Goal: Task Accomplishment & Management: Use online tool/utility

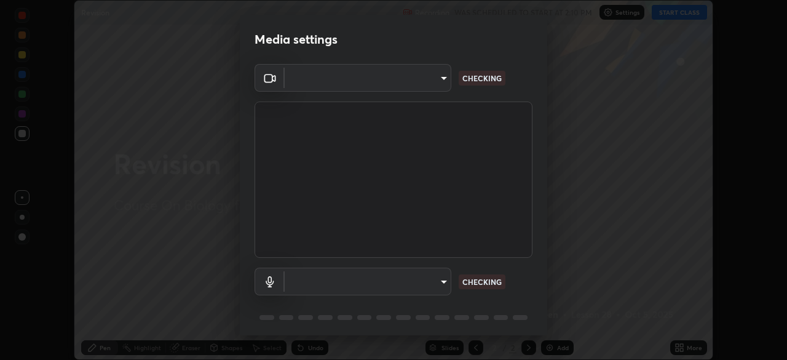
scroll to position [44, 0]
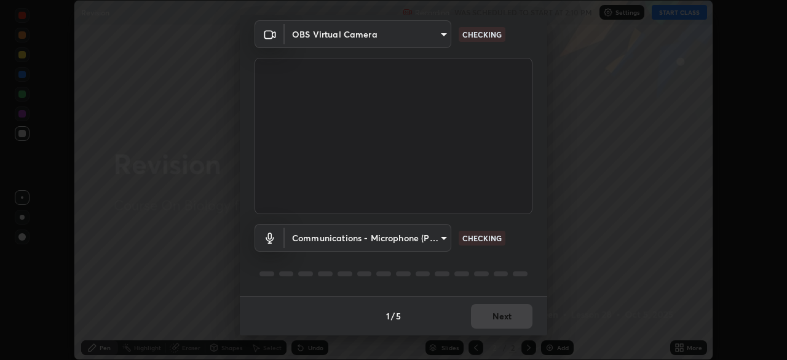
type input "9233a0e0a263b929919b735b0f084d3bf96293af2dbdf5f4a7f48b79dee29d39"
click at [437, 237] on body "Erase all Revision Recording WAS SCHEDULED TO START AT 2:10 PM Settings START C…" at bounding box center [393, 180] width 787 height 360
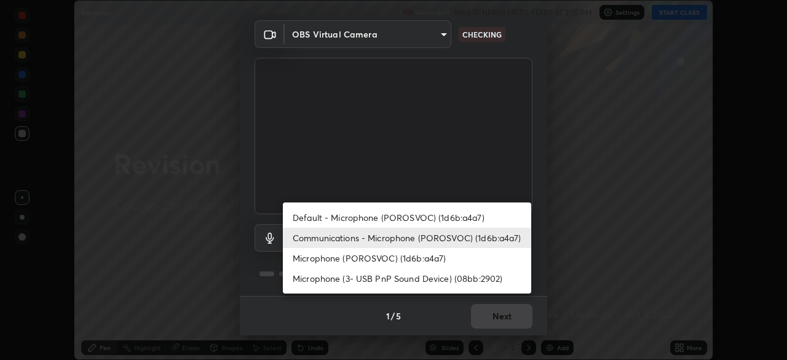
click at [457, 221] on li "Default - Microphone (POROSVOC) (1d6b:a4a7)" at bounding box center [407, 217] width 248 height 20
type input "default"
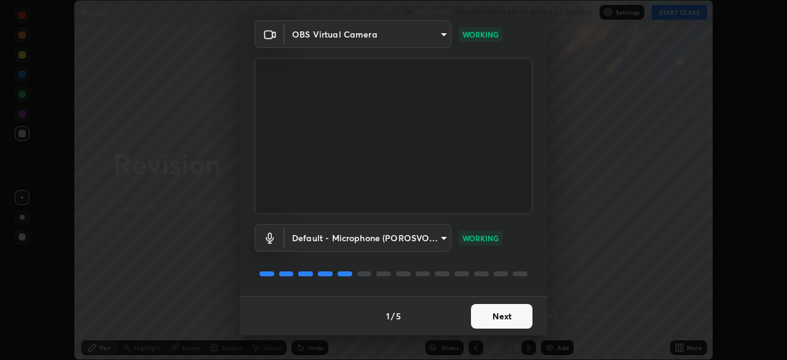
click at [499, 310] on button "Next" at bounding box center [501, 316] width 61 height 25
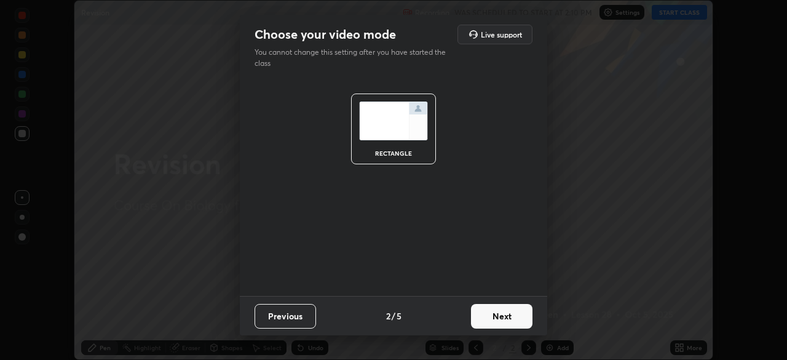
click at [503, 318] on button "Next" at bounding box center [501, 316] width 61 height 25
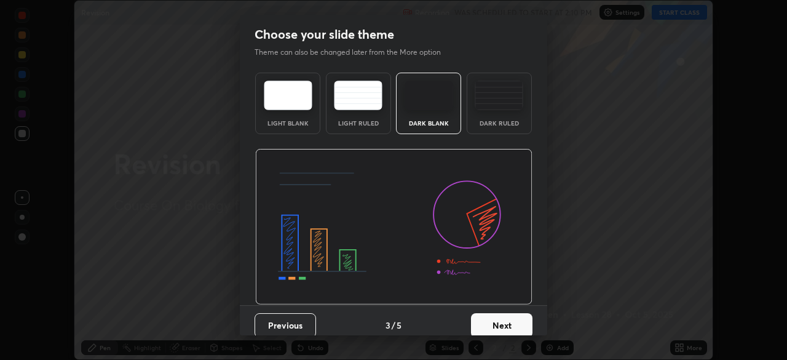
click at [505, 317] on button "Next" at bounding box center [501, 325] width 61 height 25
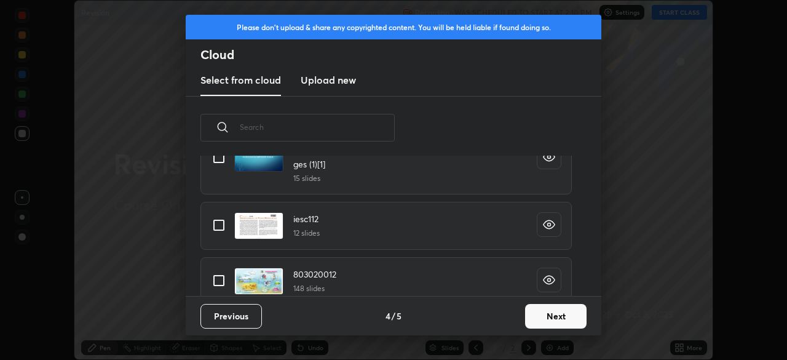
scroll to position [772, 0]
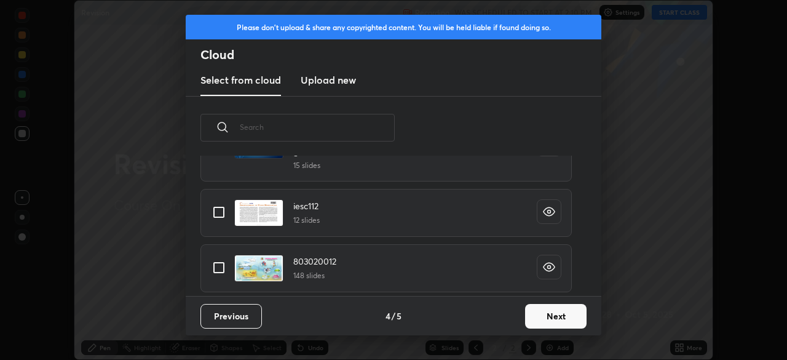
click at [559, 318] on button "Next" at bounding box center [555, 316] width 61 height 25
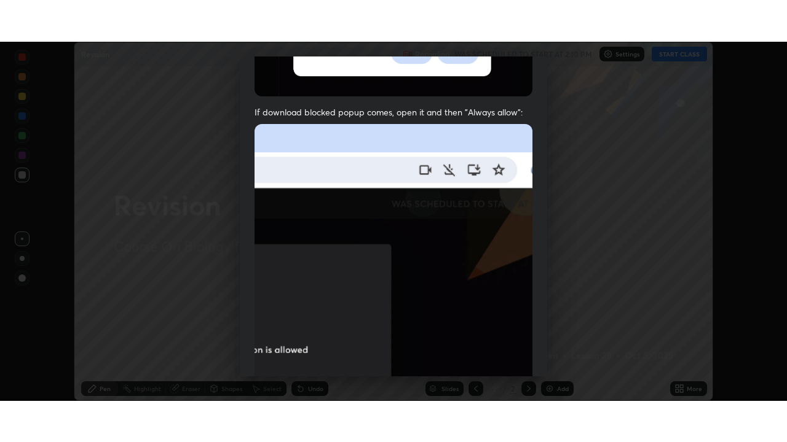
scroll to position [294, 0]
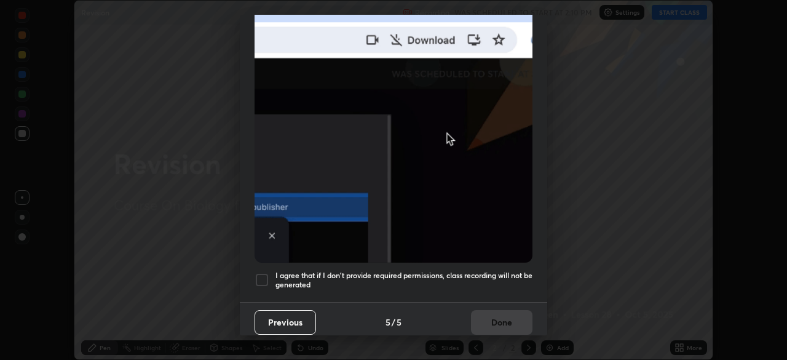
click at [450, 281] on h5 "I agree that if I don't provide required permissions, class recording will not …" at bounding box center [403, 279] width 257 height 19
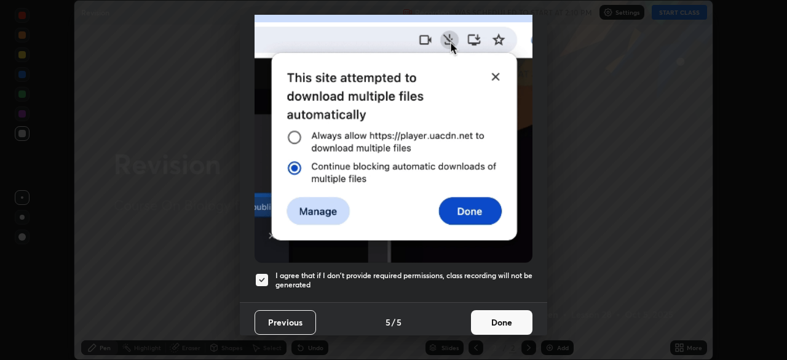
click at [490, 310] on button "Done" at bounding box center [501, 322] width 61 height 25
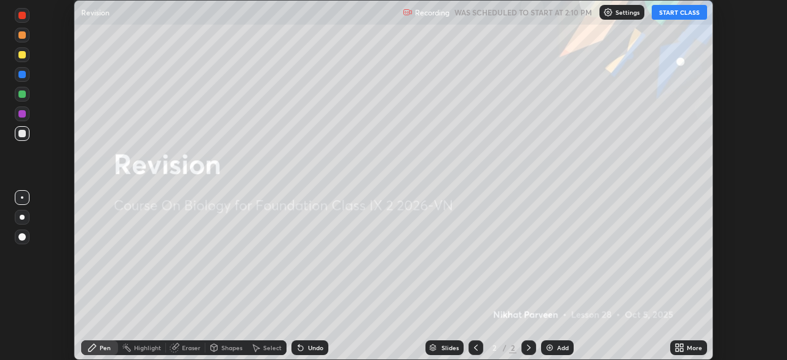
click at [677, 17] on button "START CLASS" at bounding box center [678, 12] width 55 height 15
click at [681, 345] on icon at bounding box center [681, 345] width 3 height 3
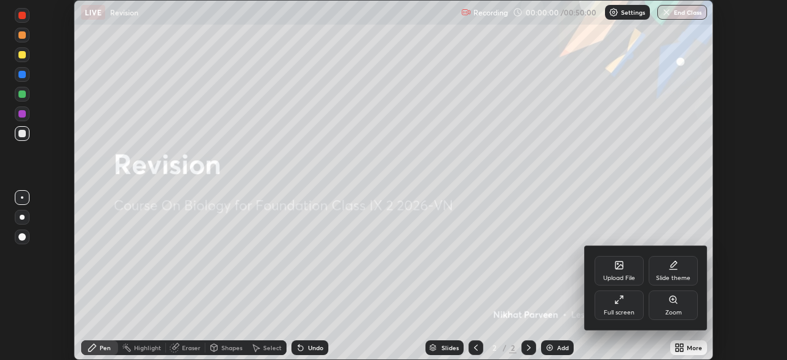
click at [629, 307] on div "Full screen" at bounding box center [618, 304] width 49 height 29
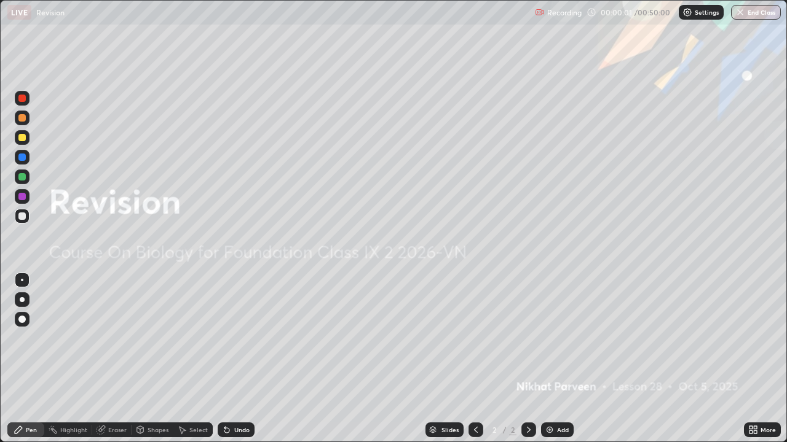
scroll to position [442, 787]
click at [551, 359] on img at bounding box center [550, 430] width 10 height 10
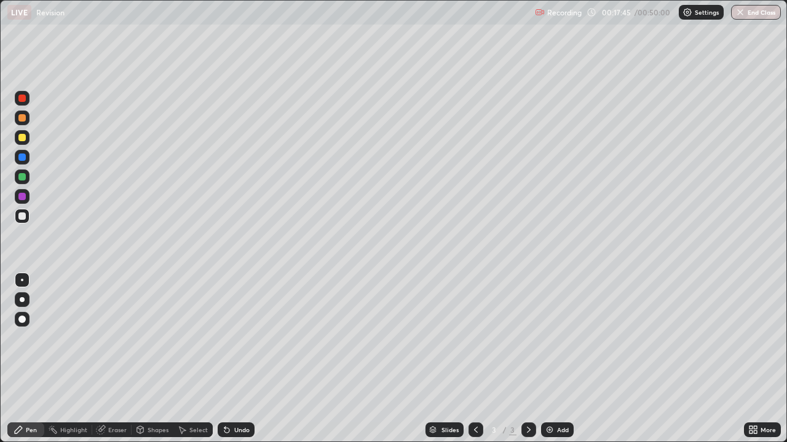
click at [190, 359] on div "Select" at bounding box center [198, 430] width 18 height 6
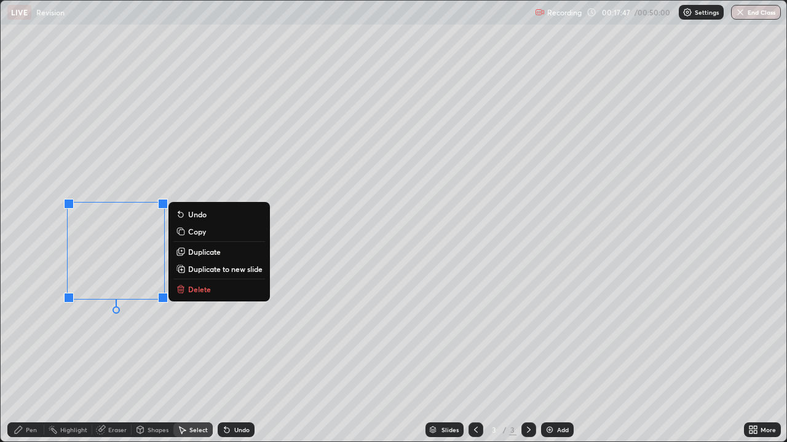
click at [196, 290] on p "Delete" at bounding box center [199, 290] width 23 height 10
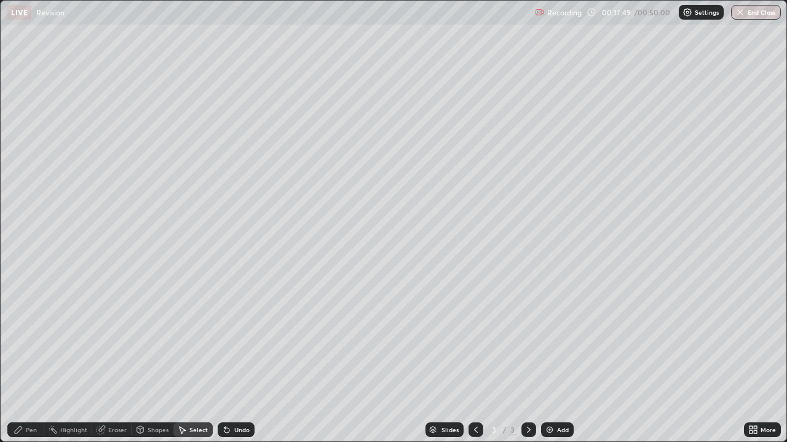
click at [25, 359] on div "Pen" at bounding box center [25, 430] width 37 height 15
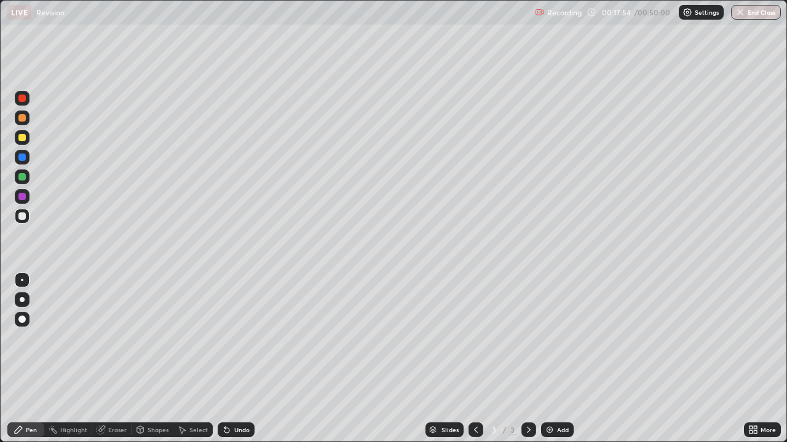
click at [192, 359] on div "Select" at bounding box center [198, 430] width 18 height 6
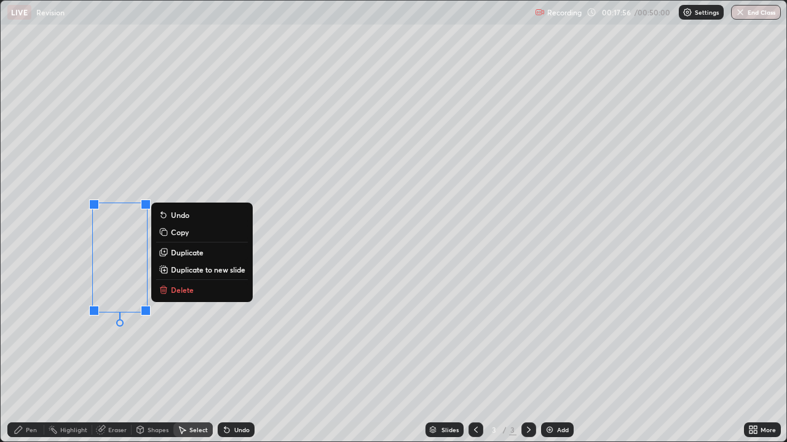
click at [171, 286] on p "Delete" at bounding box center [182, 290] width 23 height 10
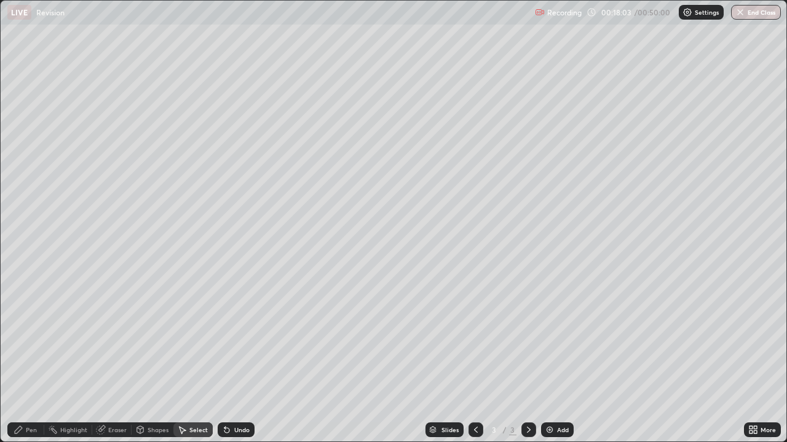
click at [15, 359] on icon at bounding box center [19, 430] width 10 height 10
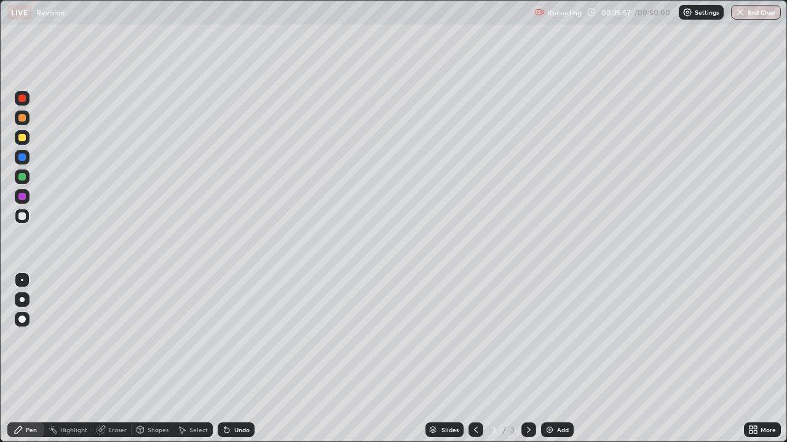
click at [229, 359] on icon at bounding box center [227, 430] width 10 height 10
click at [224, 359] on icon at bounding box center [224, 427] width 1 height 1
click at [182, 359] on icon at bounding box center [182, 430] width 7 height 7
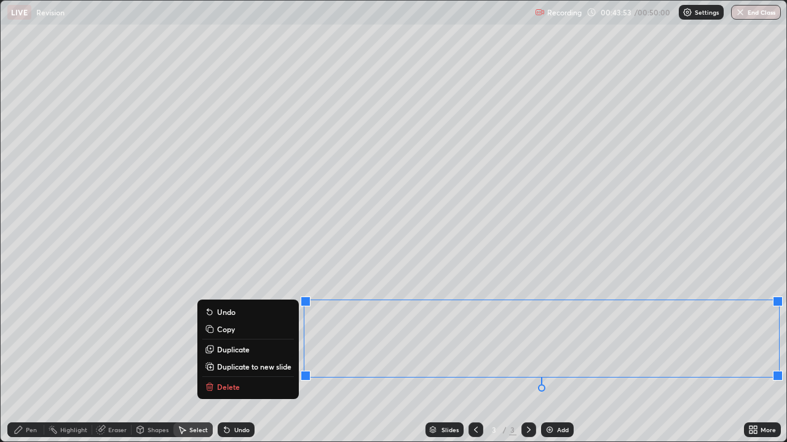
click at [236, 359] on p "Delete" at bounding box center [228, 387] width 23 height 10
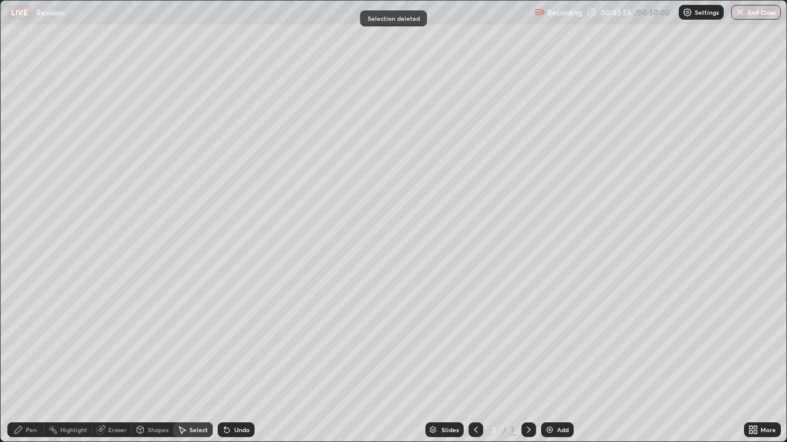
click at [34, 359] on div "Pen" at bounding box center [25, 430] width 37 height 15
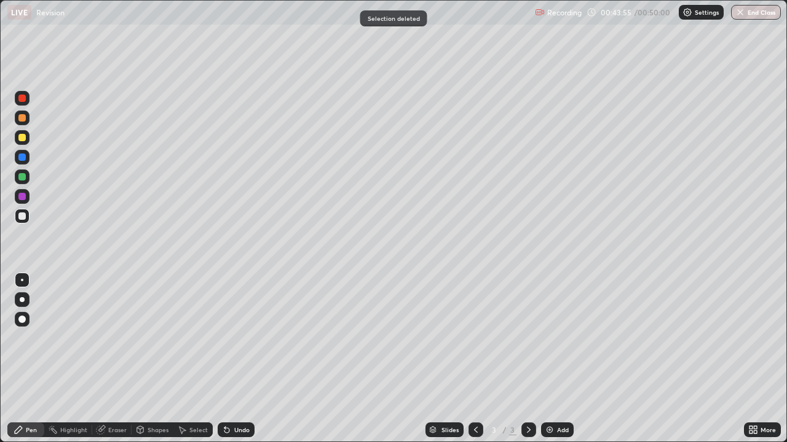
click at [22, 359] on icon at bounding box center [19, 430] width 10 height 10
click at [32, 359] on div "Pen" at bounding box center [25, 430] width 37 height 15
click at [22, 359] on icon at bounding box center [18, 430] width 7 height 7
click at [31, 359] on div "Pen" at bounding box center [31, 430] width 11 height 6
click at [33, 359] on div "Pen" at bounding box center [31, 430] width 11 height 6
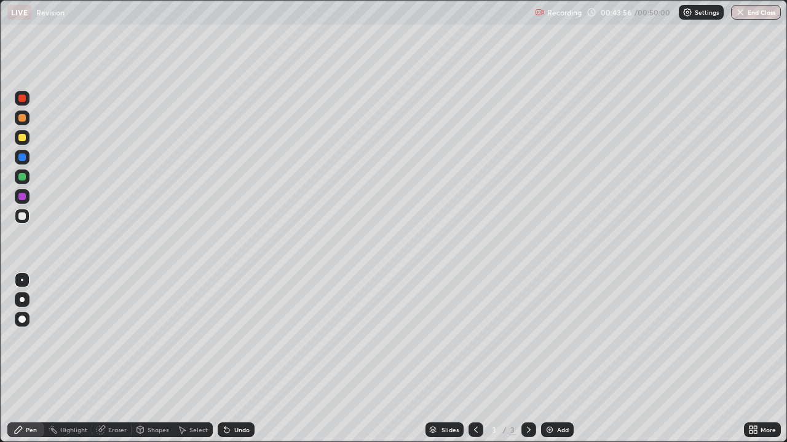
click at [24, 359] on div "Pen" at bounding box center [25, 430] width 37 height 15
click at [36, 359] on div "Pen" at bounding box center [31, 430] width 11 height 6
click at [26, 359] on div "Pen" at bounding box center [25, 430] width 37 height 15
click at [20, 359] on icon at bounding box center [18, 430] width 7 height 7
click at [75, 359] on div "Highlight" at bounding box center [73, 430] width 27 height 6
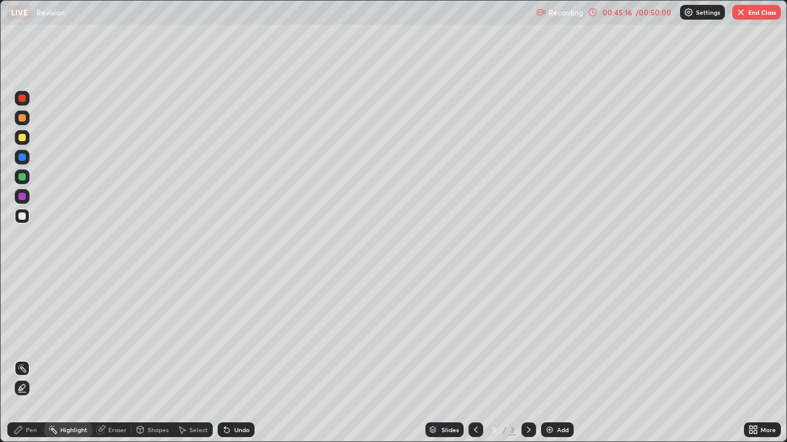
click at [764, 359] on div "More" at bounding box center [767, 430] width 15 height 6
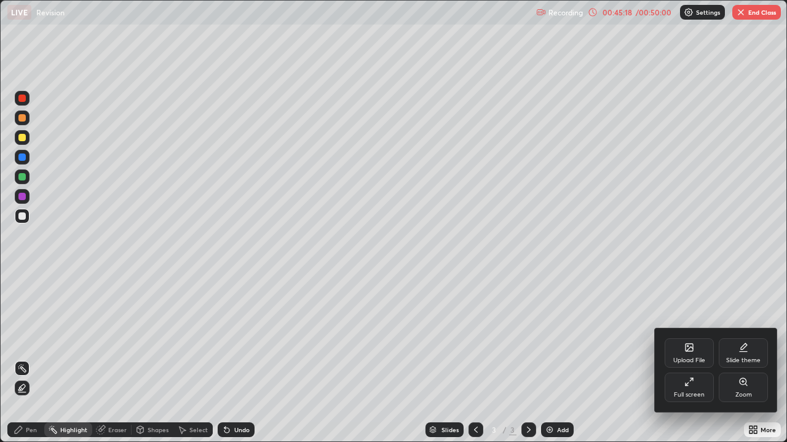
click at [688, 353] on div "Upload File" at bounding box center [688, 353] width 49 height 29
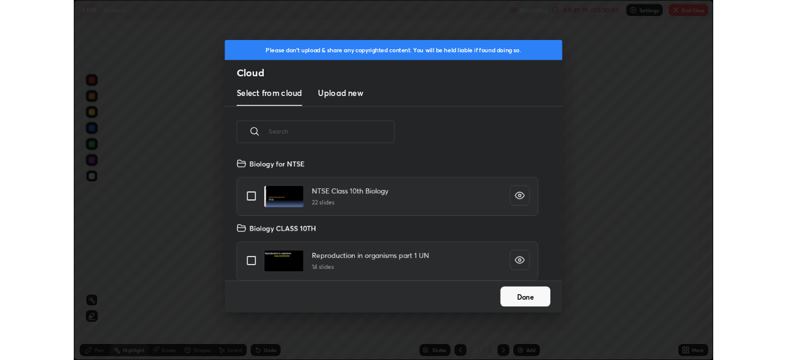
scroll to position [151, 395]
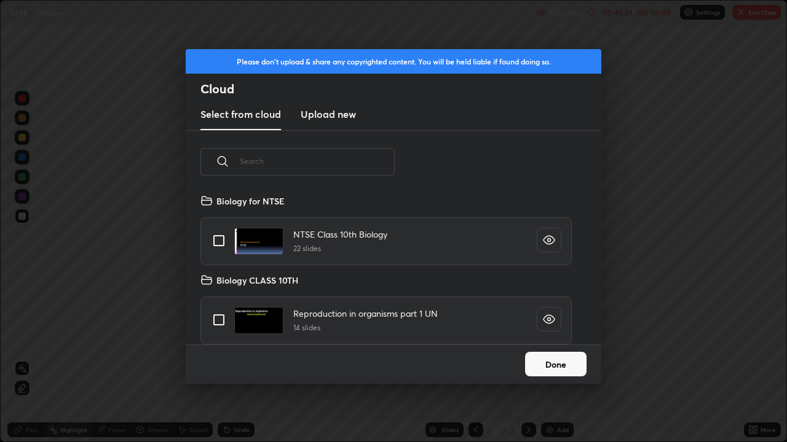
click at [550, 359] on button "Done" at bounding box center [555, 364] width 61 height 25
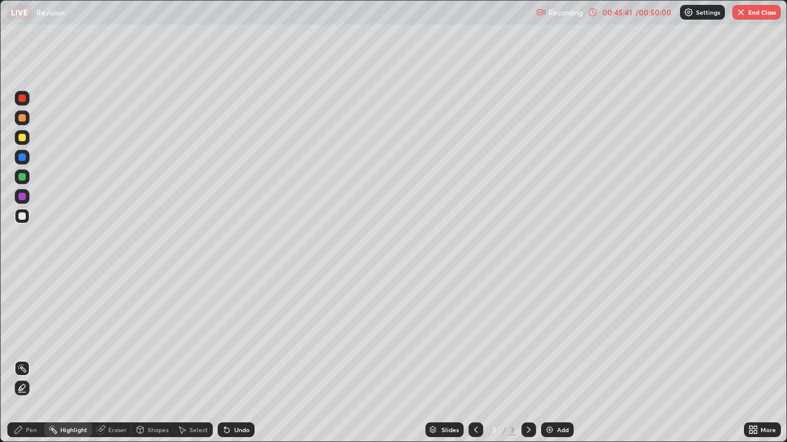
click at [191, 359] on div "Select" at bounding box center [198, 430] width 18 height 6
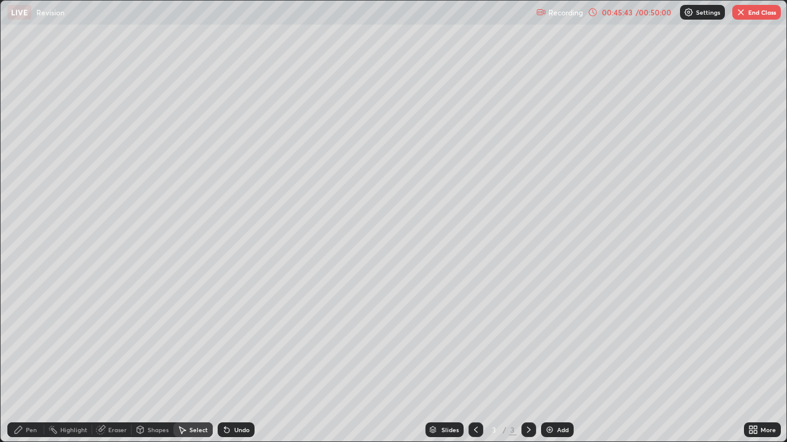
click at [20, 359] on icon at bounding box center [18, 430] width 7 height 7
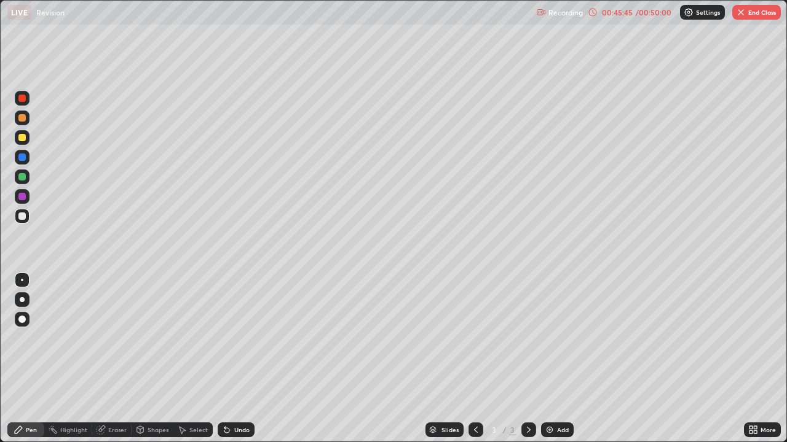
click at [756, 359] on icon at bounding box center [754, 432] width 3 height 3
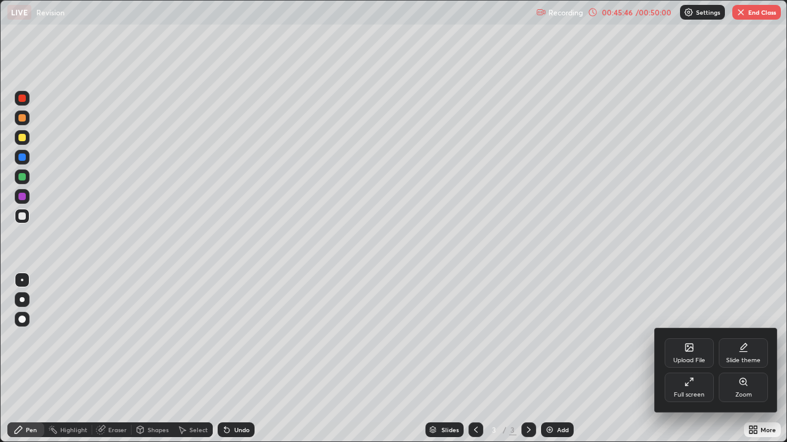
click at [686, 359] on div "Full screen" at bounding box center [688, 387] width 49 height 29
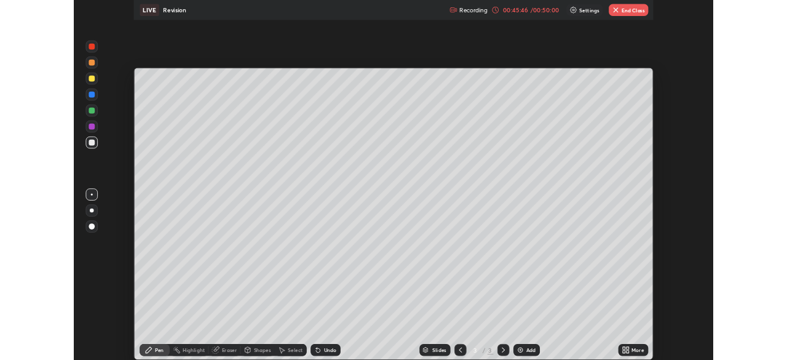
scroll to position [61099, 60672]
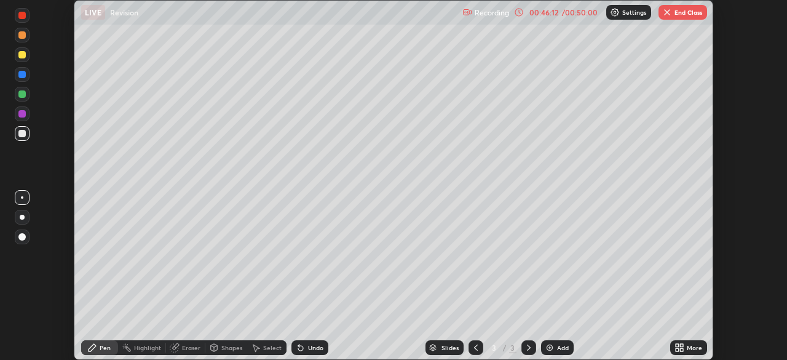
click at [675, 12] on button "End Class" at bounding box center [682, 12] width 49 height 15
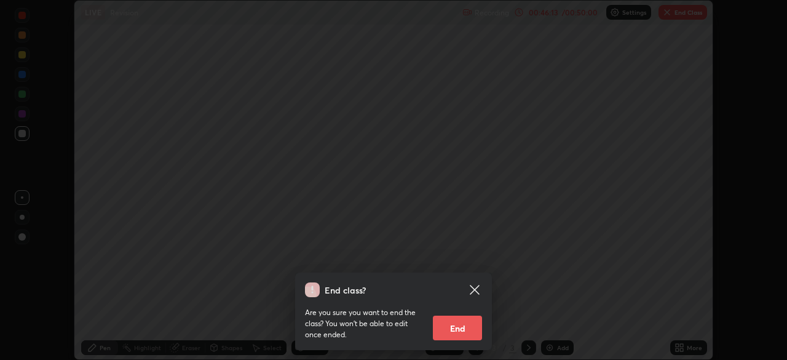
click at [460, 328] on button "End" at bounding box center [457, 327] width 49 height 25
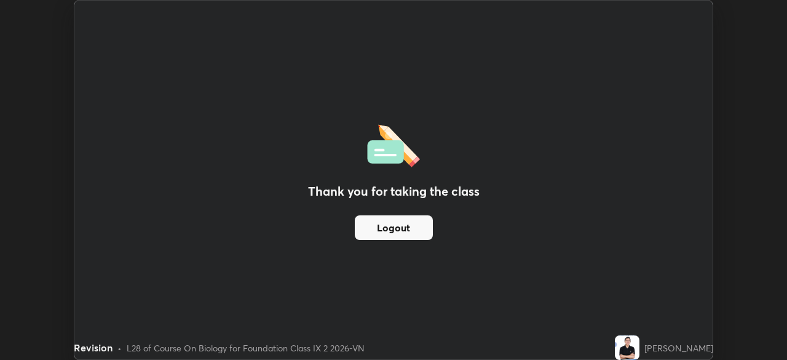
click at [412, 227] on button "Logout" at bounding box center [394, 227] width 78 height 25
